Goal: Task Accomplishment & Management: Manage account settings

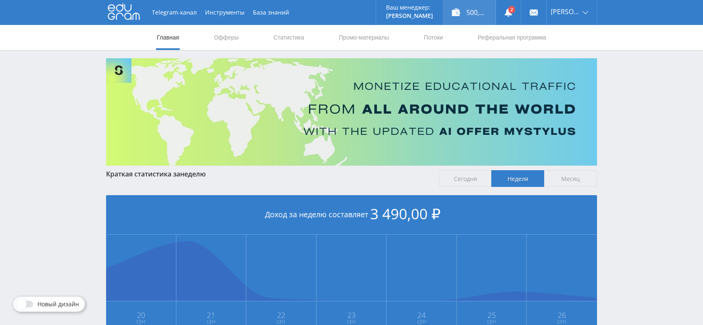
click at [479, 9] on div "500,00 ₽" at bounding box center [469, 12] width 52 height 25
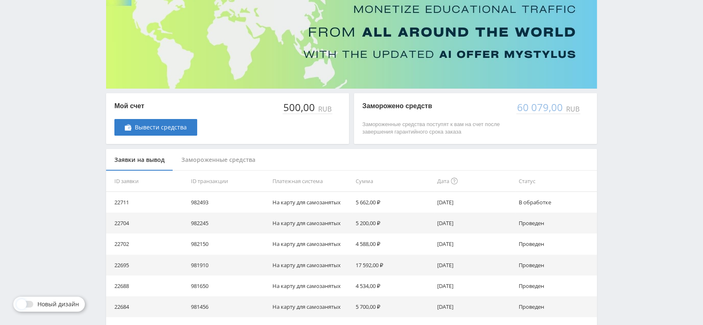
scroll to position [121, 0]
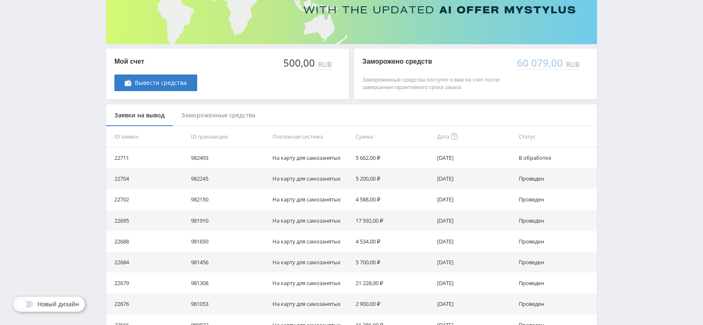
click at [646, 62] on div "Telegram-канал Инструменты База знаний Ваш менеджер: [PERSON_NAME] Online @val_…" at bounding box center [351, 148] width 703 height 539
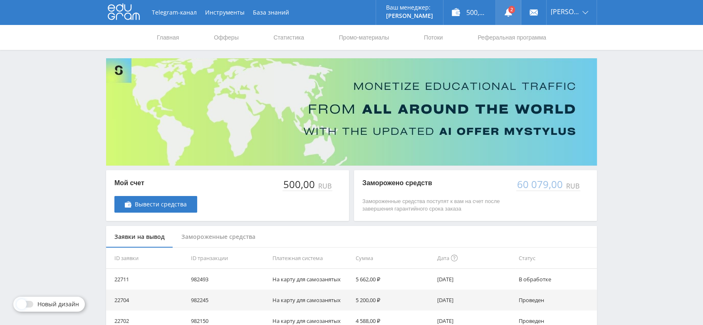
click at [512, 14] on use at bounding box center [507, 12] width 7 height 8
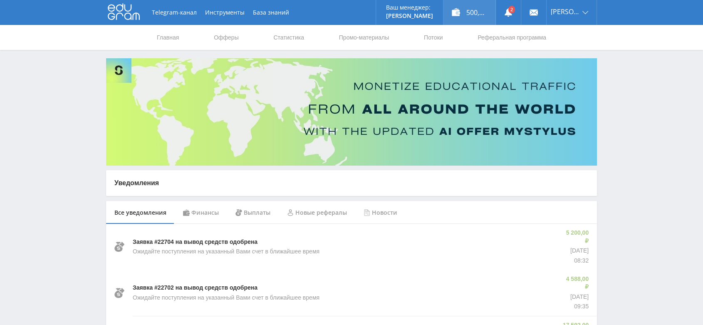
click at [481, 12] on div "500,00 ₽" at bounding box center [469, 12] width 52 height 25
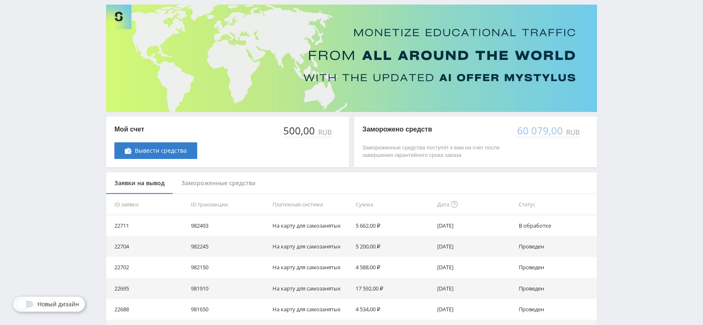
scroll to position [90, 0]
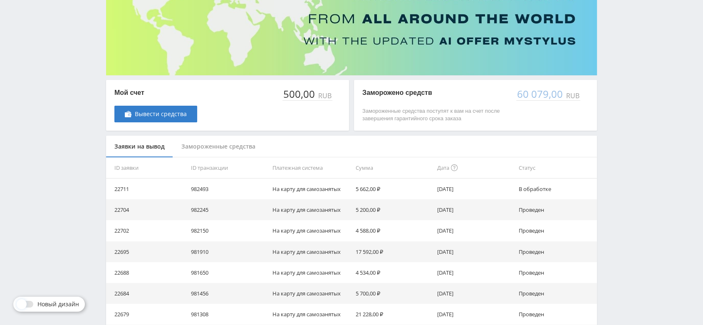
click at [640, 42] on div "Telegram-канал Инструменты База знаний Ваш менеджер: [PERSON_NAME] Online @val_…" at bounding box center [351, 179] width 703 height 539
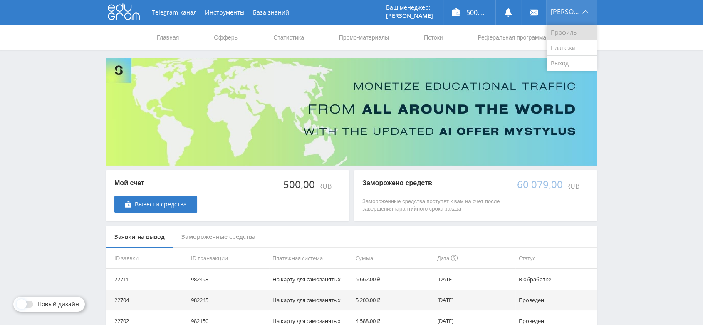
click at [579, 29] on link "Профиль" at bounding box center [571, 32] width 50 height 15
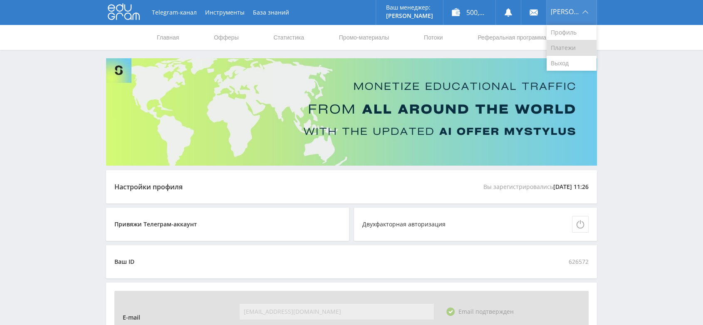
click at [570, 46] on link "Платежи" at bounding box center [571, 47] width 50 height 15
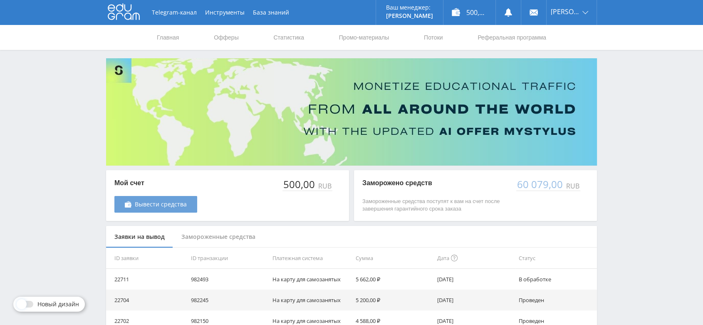
click at [183, 202] on span "Вывести средства" at bounding box center [161, 204] width 52 height 7
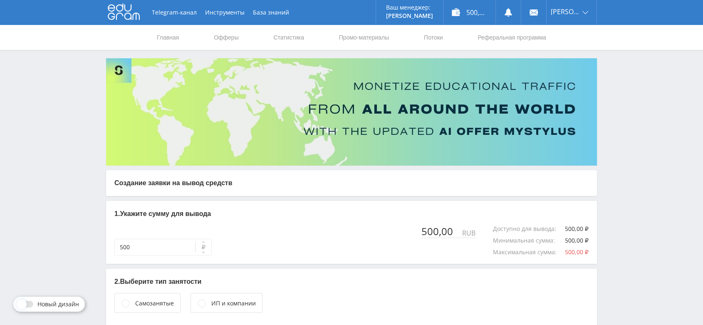
scroll to position [47, 0]
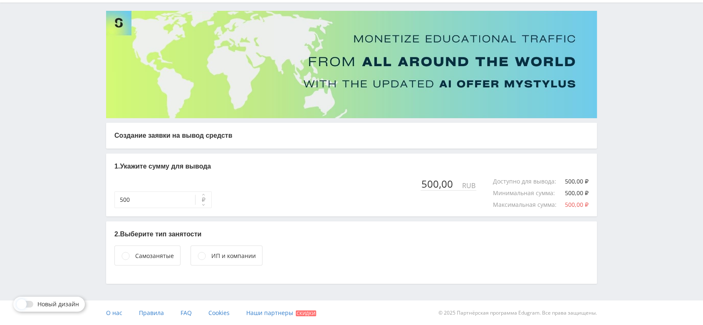
click at [236, 260] on div "ИП и компании" at bounding box center [226, 255] width 72 height 20
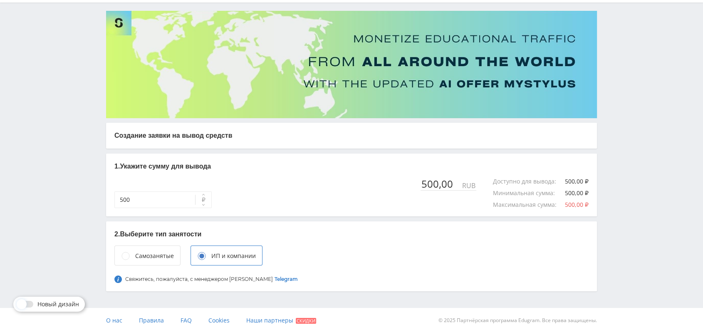
click at [240, 255] on div "ИП и компании" at bounding box center [233, 255] width 44 height 9
click at [274, 279] on link "Telegram" at bounding box center [285, 279] width 23 height 6
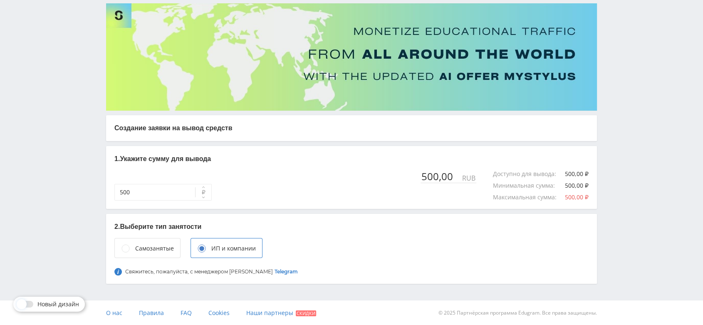
scroll to position [0, 0]
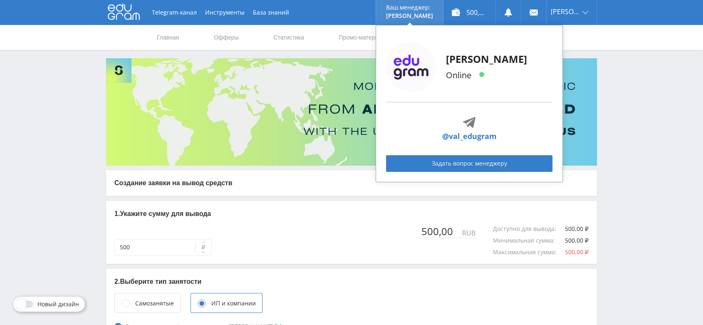
click at [429, 11] on p "Ваш менеджер:" at bounding box center [409, 7] width 47 height 7
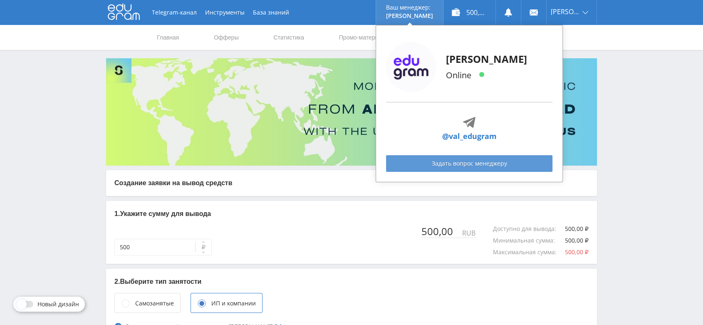
click at [466, 166] on link "Задать вопрос менеджеру" at bounding box center [469, 163] width 166 height 17
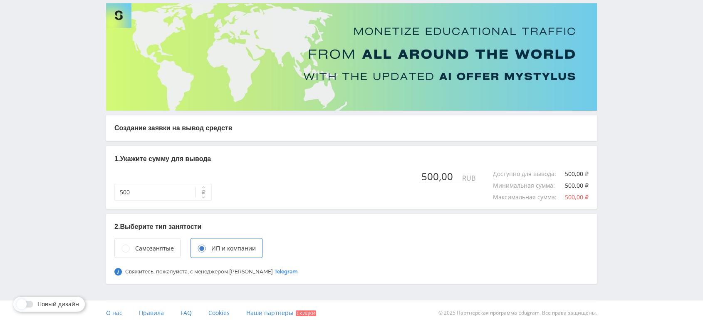
scroll to position [55, 0]
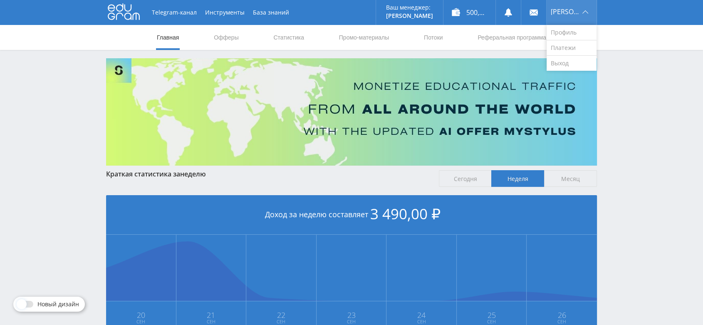
click at [573, 8] on span "[PERSON_NAME]" at bounding box center [564, 11] width 29 height 7
click at [573, 47] on link "Платежи" at bounding box center [571, 47] width 50 height 15
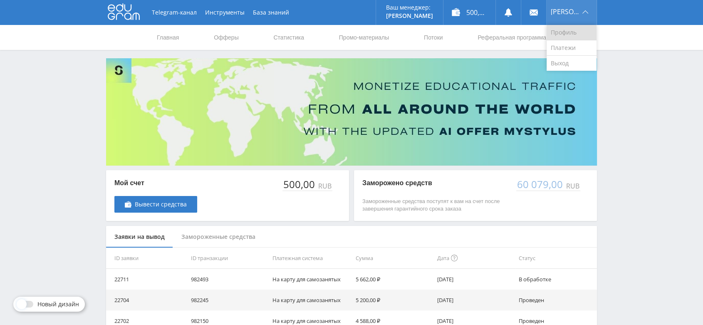
click at [579, 32] on link "Профиль" at bounding box center [571, 32] width 50 height 15
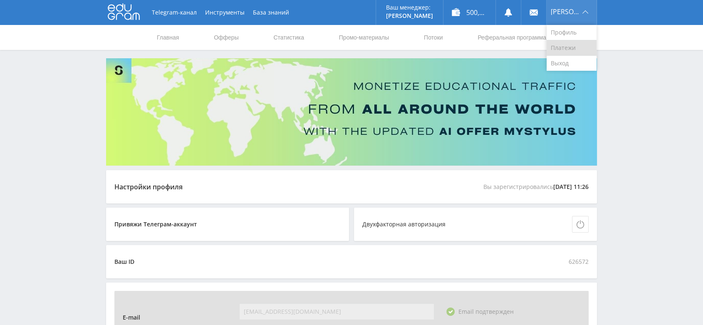
click at [563, 49] on link "Платежи" at bounding box center [571, 47] width 50 height 15
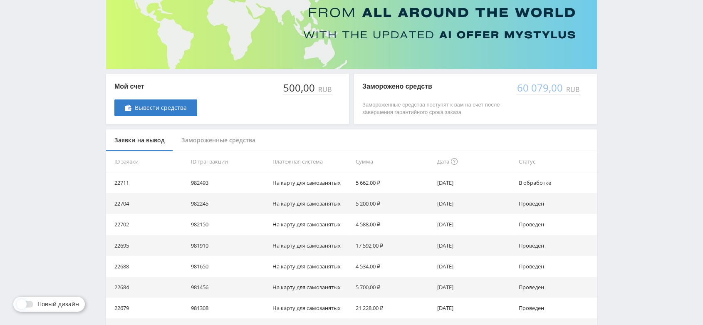
scroll to position [97, 0]
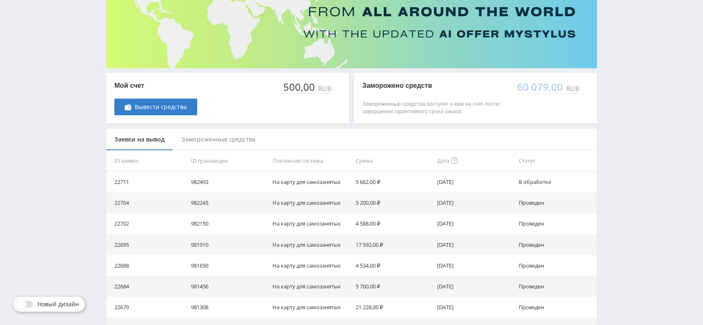
click at [218, 139] on div "Замороженные средства" at bounding box center [218, 139] width 91 height 22
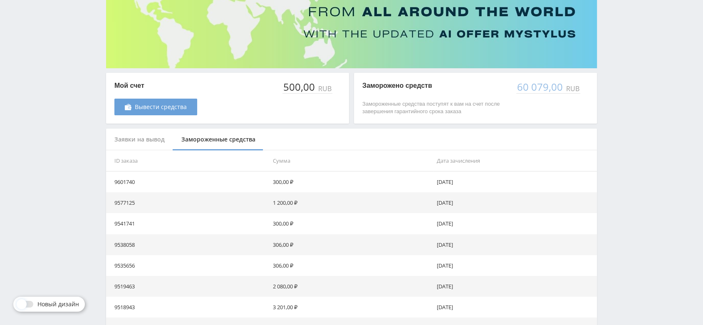
click at [174, 106] on span "Вывести средства" at bounding box center [161, 107] width 52 height 7
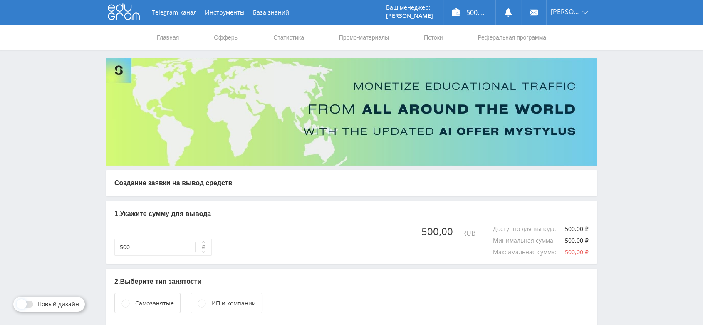
scroll to position [47, 0]
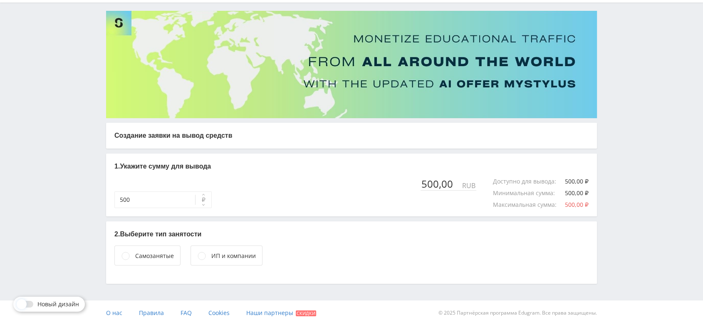
click at [231, 257] on div "ИП и компании" at bounding box center [233, 255] width 44 height 9
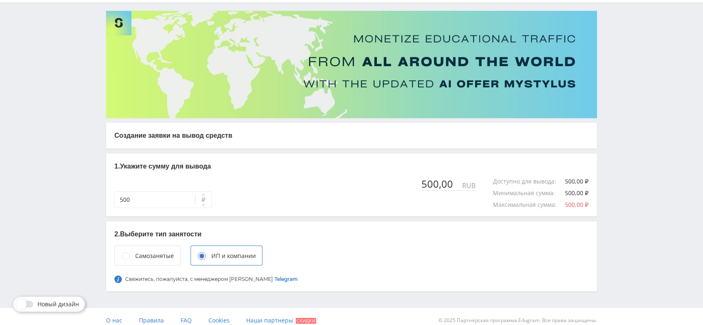
click at [695, 235] on div "Telegram-канал Инструменты База знаний Ваш менеджер: [PERSON_NAME] Online @val_…" at bounding box center [351, 143] width 703 height 380
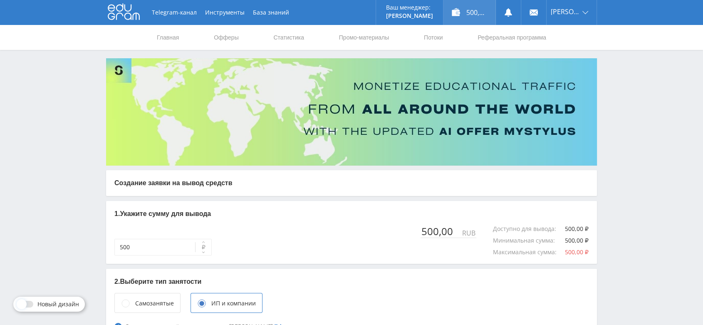
click at [480, 13] on div "500,00 ₽" at bounding box center [469, 12] width 52 height 25
